Goal: Task Accomplishment & Management: Use online tool/utility

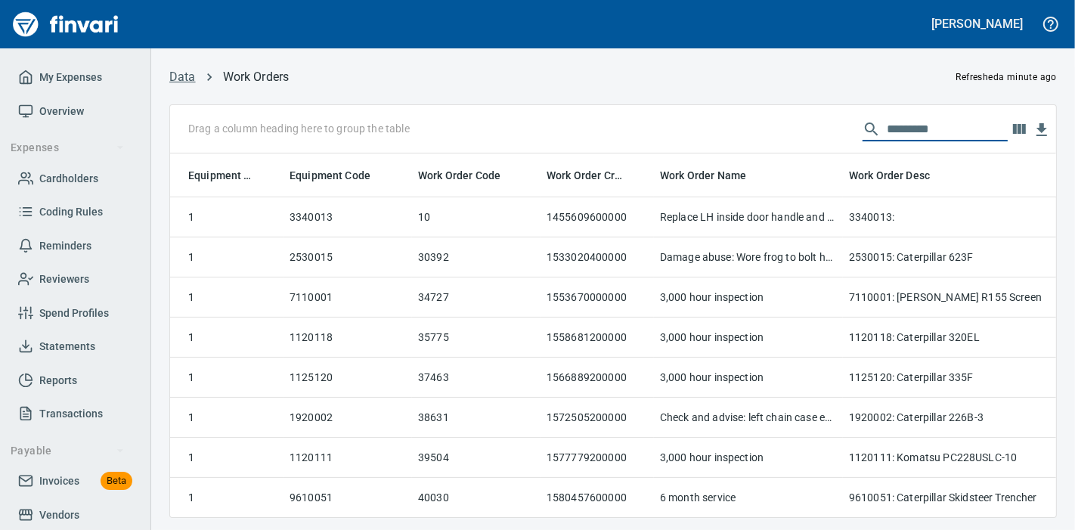
scroll to position [338, 861]
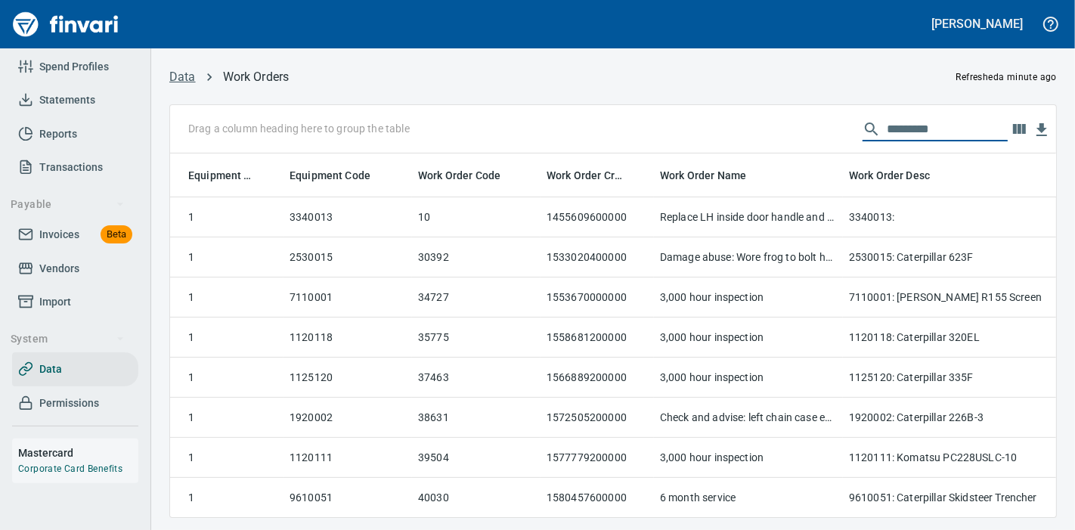
click at [188, 79] on link "Data" at bounding box center [182, 77] width 26 height 14
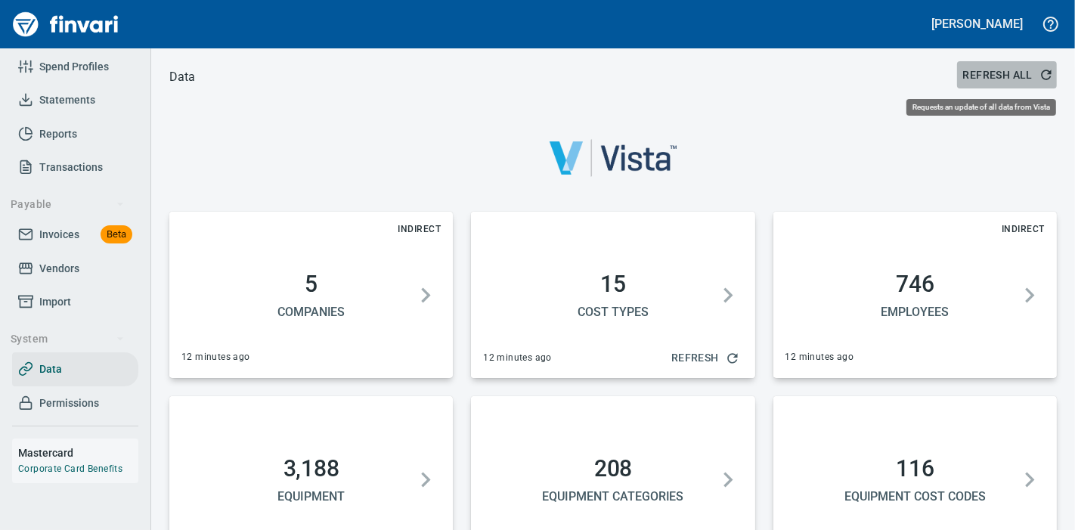
click at [1039, 76] on icon "button" at bounding box center [1046, 74] width 15 height 15
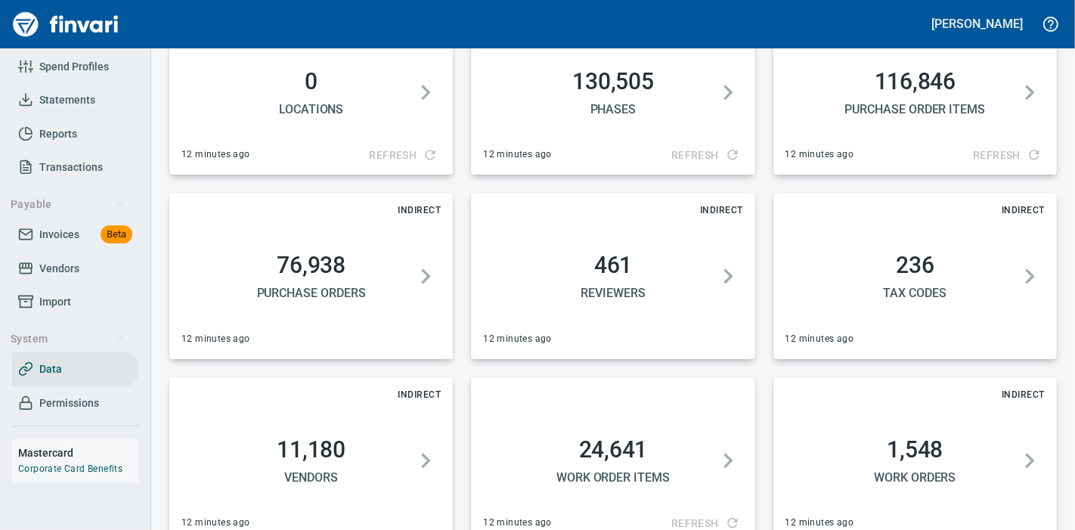
scroll to position [786, 0]
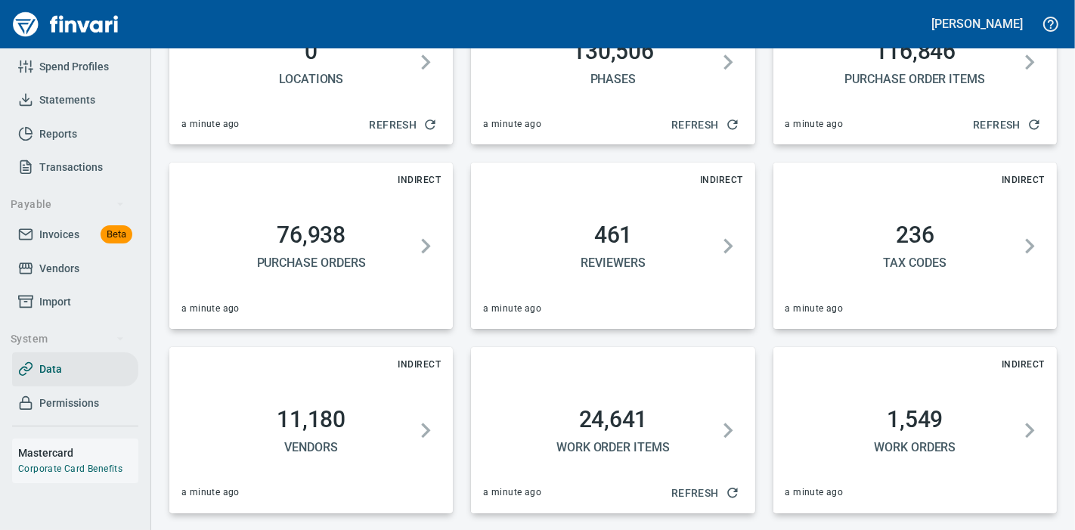
click at [888, 437] on span "1,549 Work Orders" at bounding box center [915, 430] width 247 height 49
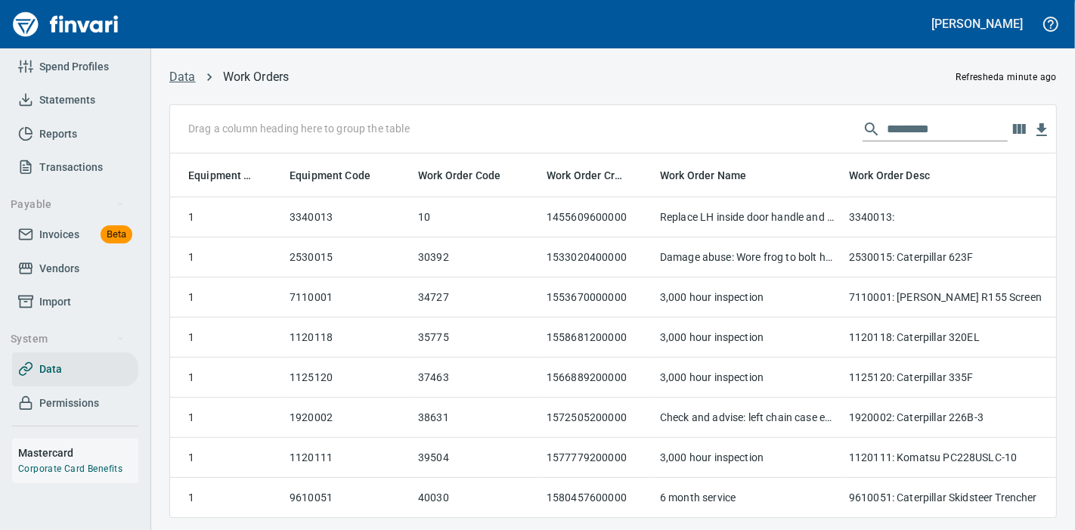
scroll to position [338, 861]
click at [921, 132] on input "text" at bounding box center [947, 129] width 121 height 24
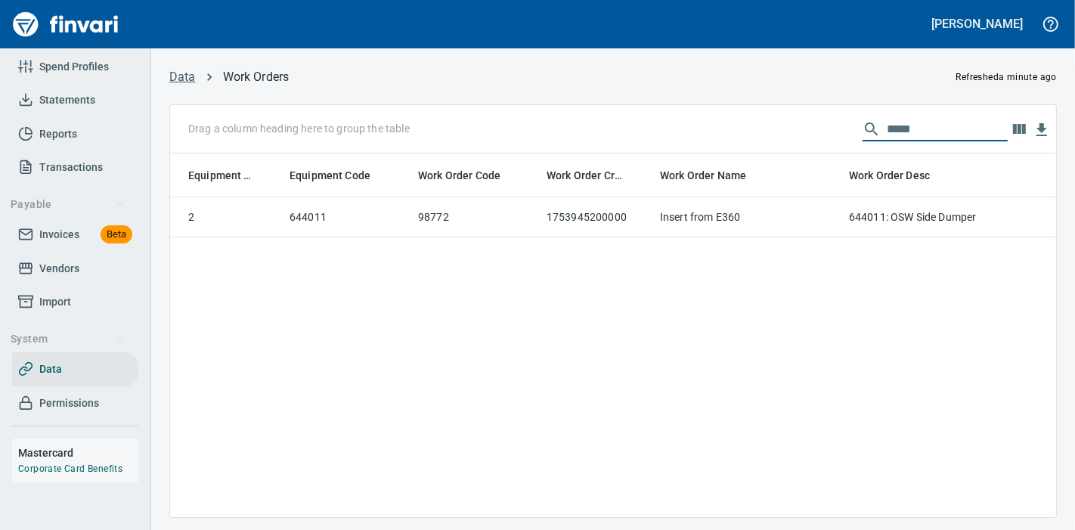
type input "*****"
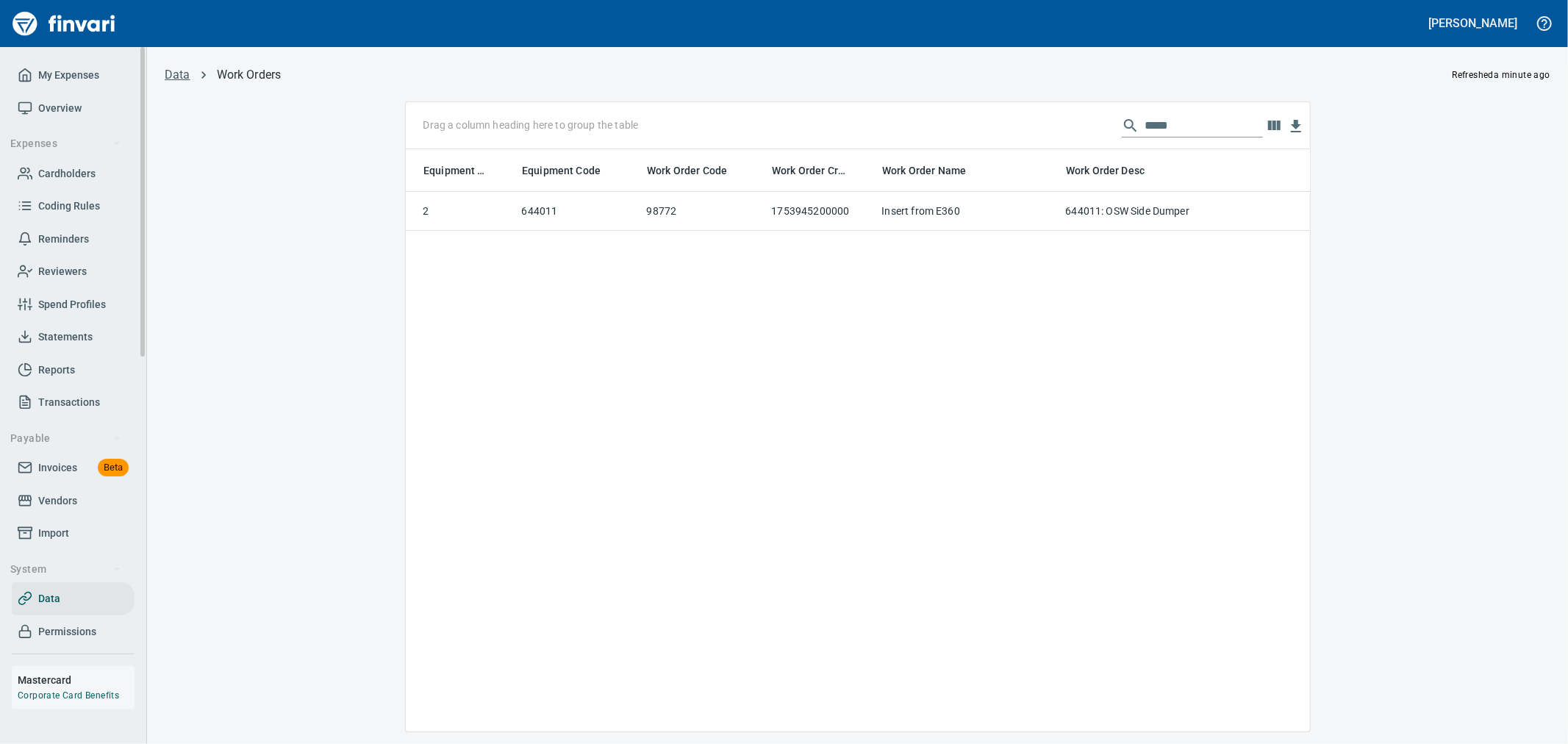
scroll to position [557, 891]
click at [71, 173] on span "Cardholders" at bounding box center [66, 173] width 57 height 18
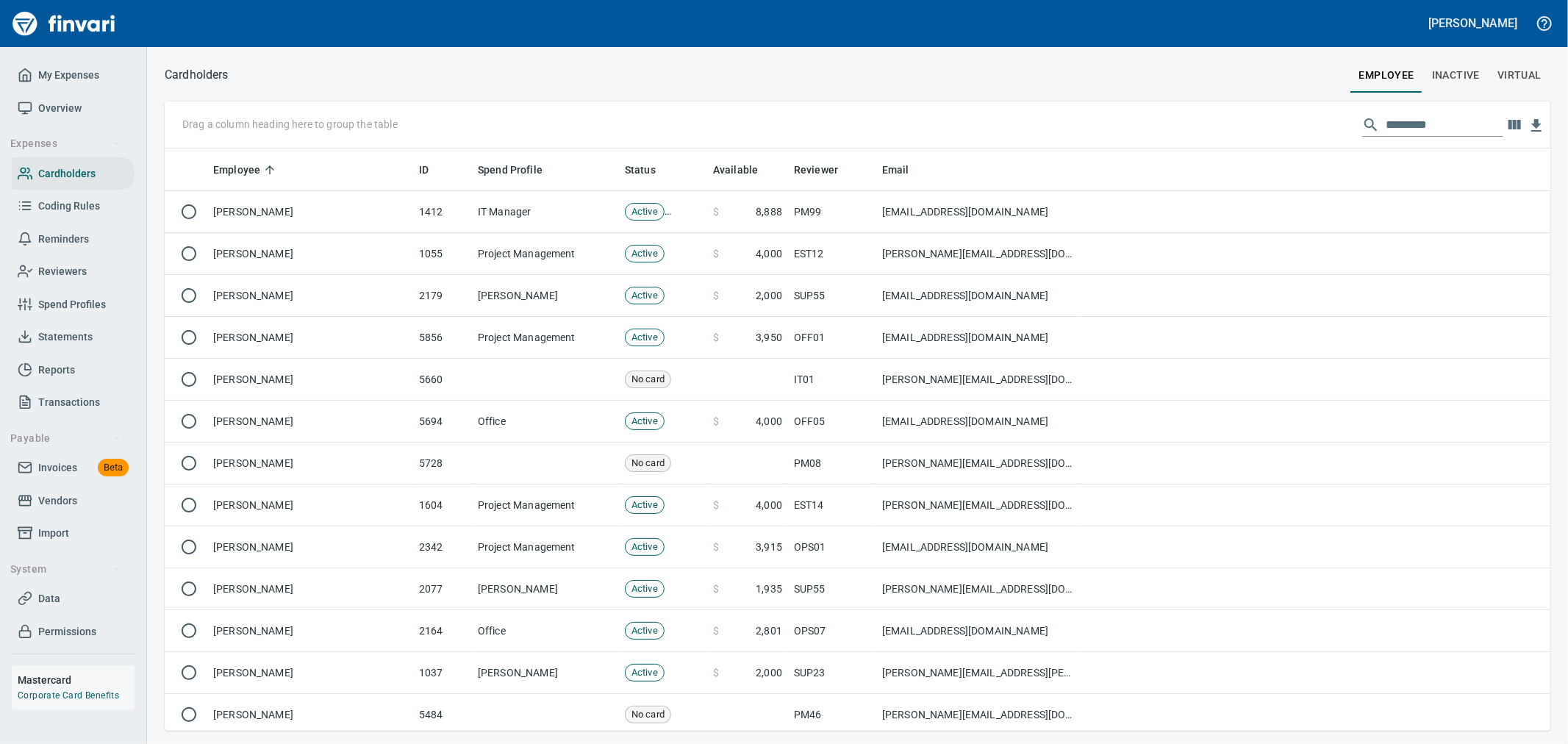
scroll to position [570, 1361]
click at [1045, 133] on input "text" at bounding box center [1444, 124] width 118 height 23
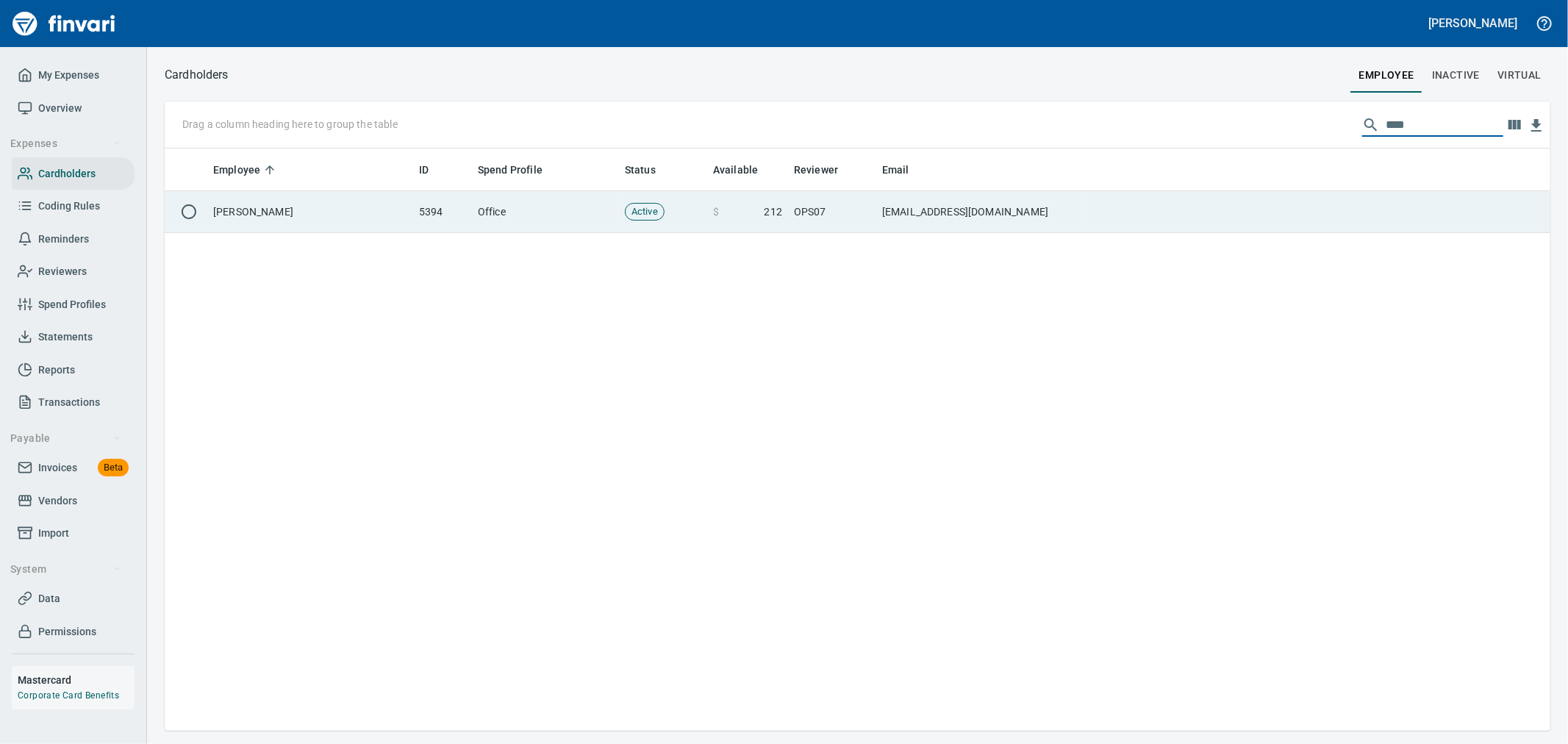
type input "****"
click at [1045, 195] on td at bounding box center [1316, 212] width 469 height 42
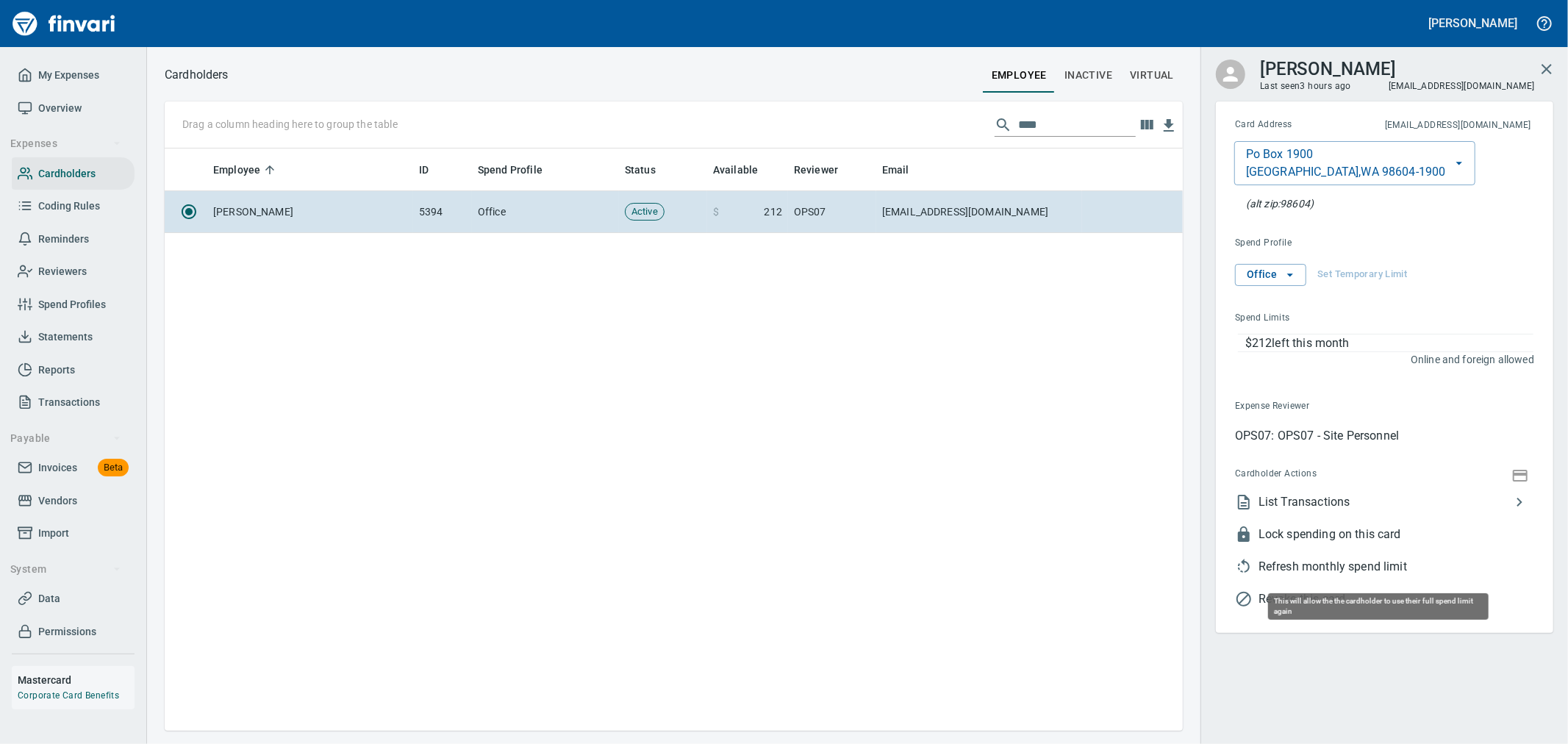
click at [1045, 514] on span "Refresh monthly spend limit" at bounding box center [1397, 567] width 276 height 18
